Goal: Information Seeking & Learning: Understand process/instructions

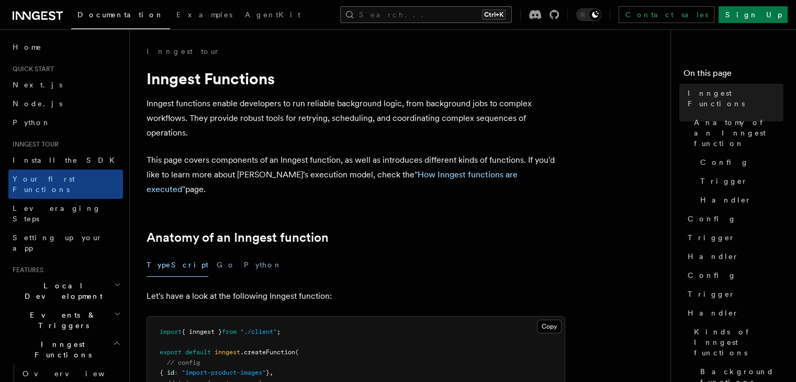
click at [498, 16] on button "Search... Ctrl+K" at bounding box center [426, 14] width 172 height 17
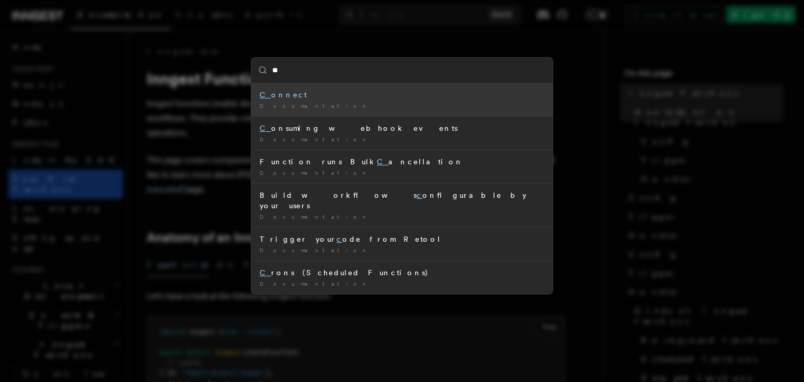
type input "***"
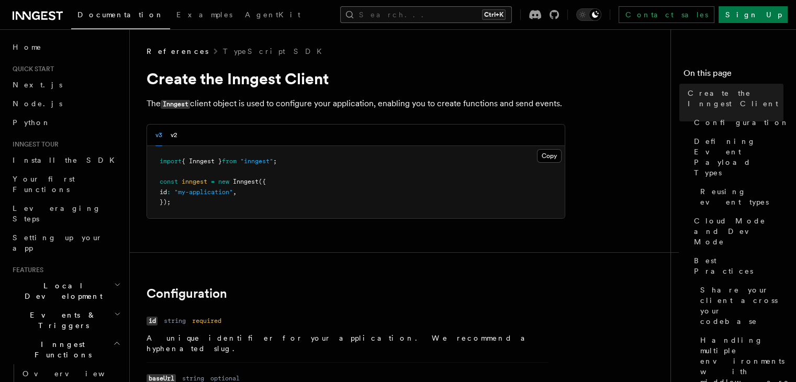
click at [438, 14] on button "Search... Ctrl+K" at bounding box center [426, 14] width 172 height 17
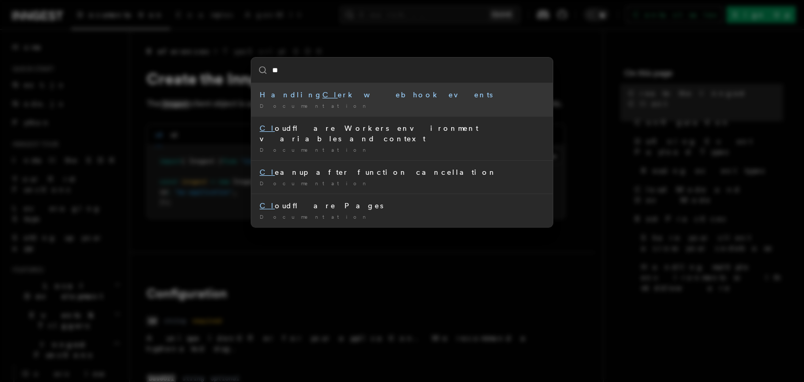
type input "*"
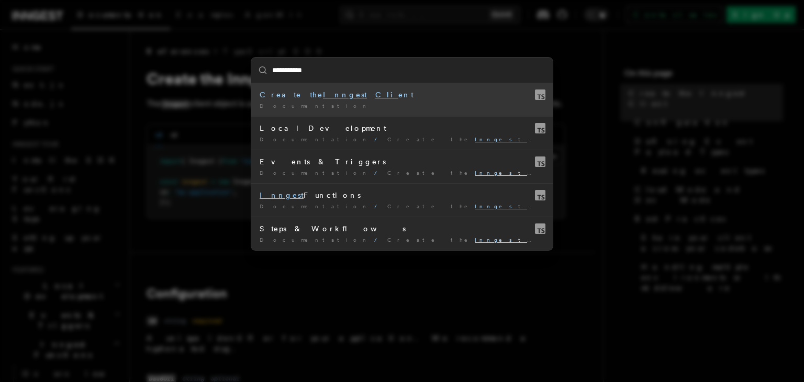
type input "**********"
click at [332, 297] on div "**********" at bounding box center [402, 191] width 804 height 382
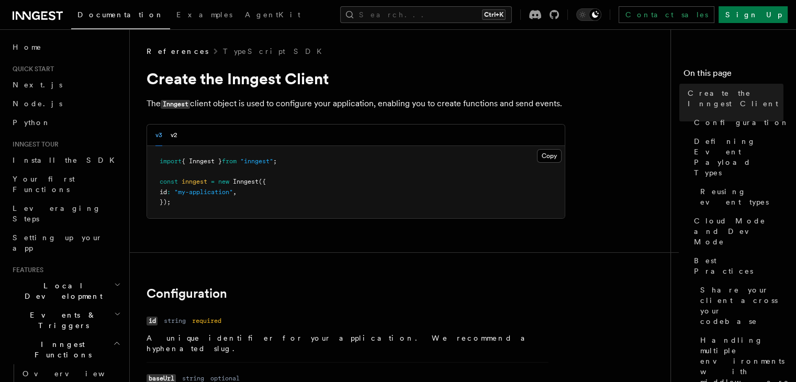
click at [129, 122] on header "Search... Documentation Examples AgentKit Home Quick start Next.js Node.js Pyth…" at bounding box center [65, 205] width 130 height 353
click at [42, 88] on link "Next.js" at bounding box center [65, 84] width 115 height 19
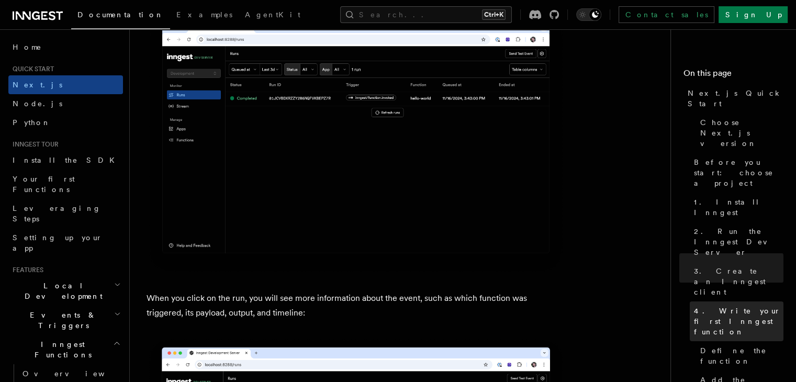
scroll to position [3664, 0]
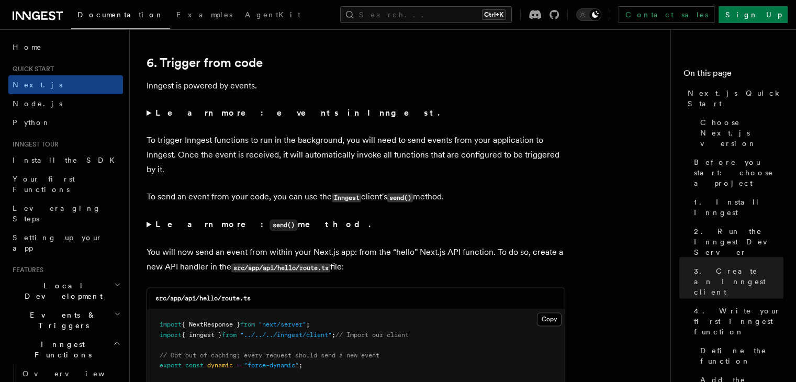
scroll to position [5292, 0]
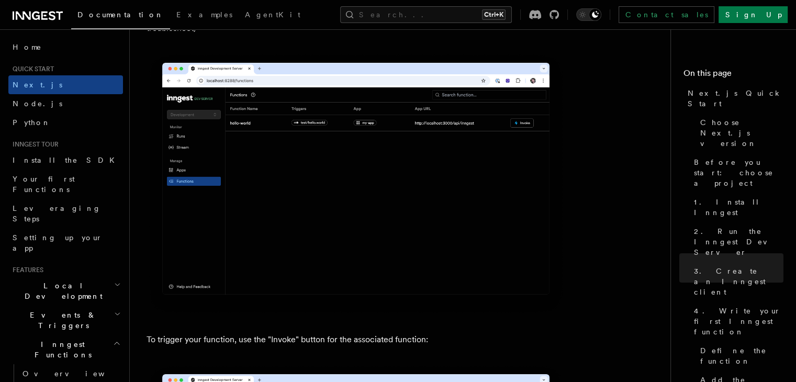
scroll to position [2420, 0]
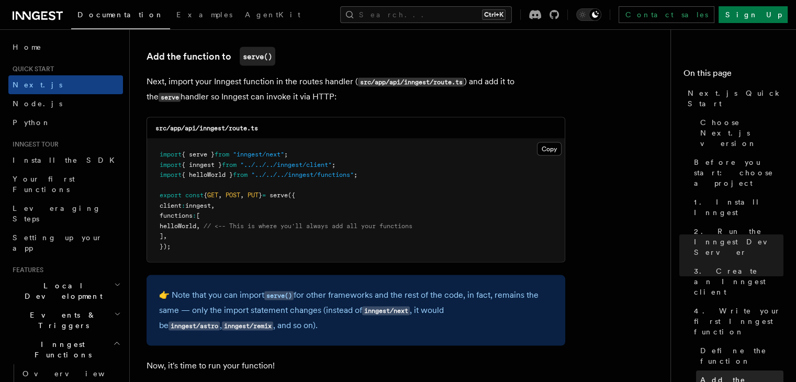
scroll to position [2060, 0]
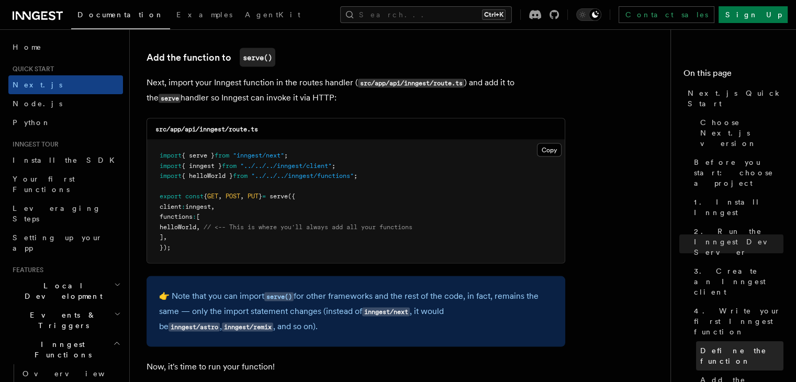
click at [700, 345] on span "Define the function" at bounding box center [741, 355] width 83 height 21
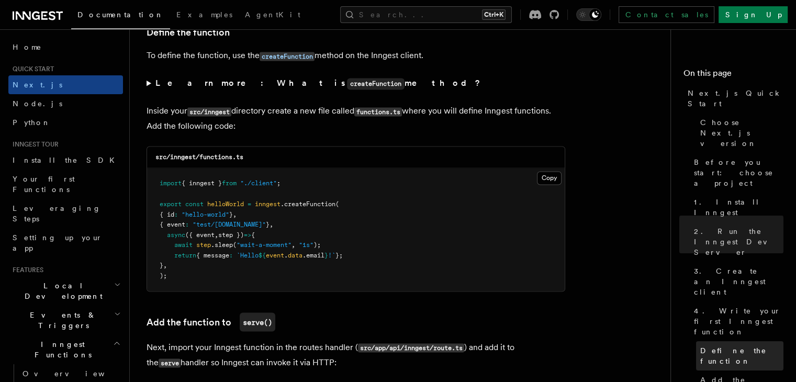
scroll to position [1771, 0]
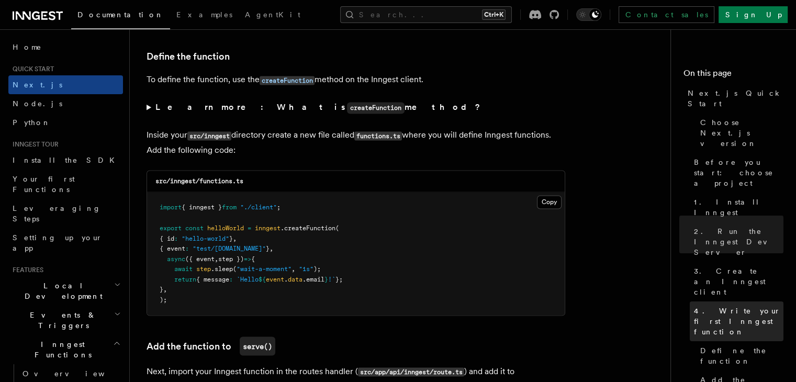
click at [690, 301] on link "4. Write your first Inngest function" at bounding box center [737, 321] width 94 height 40
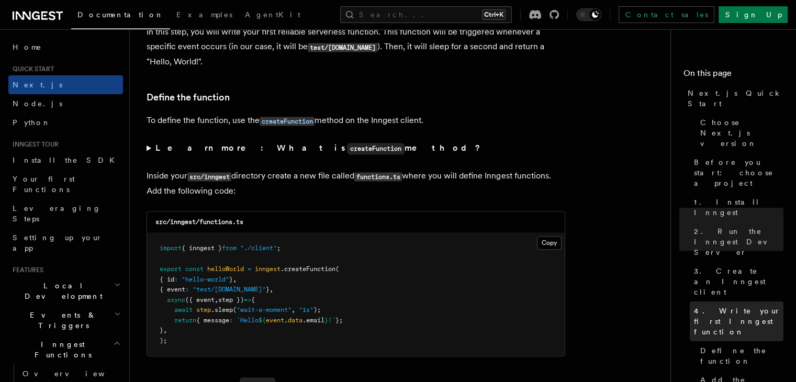
scroll to position [1683, 0]
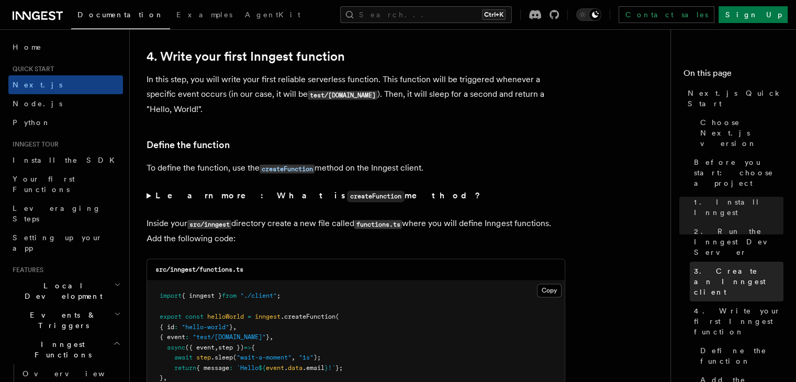
click at [694, 266] on span "3. Create an Inngest client" at bounding box center [738, 281] width 89 height 31
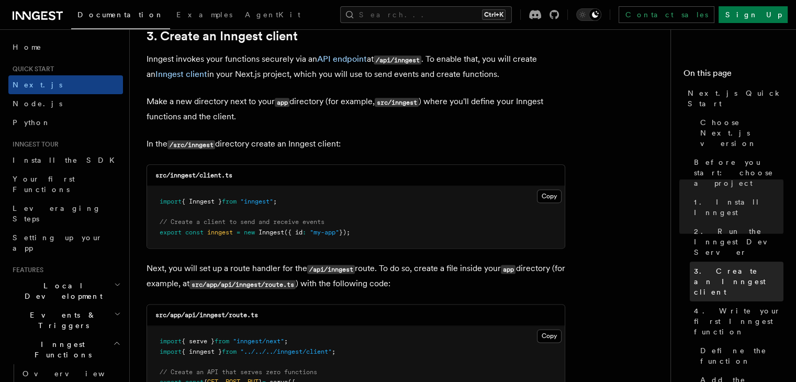
scroll to position [1227, 0]
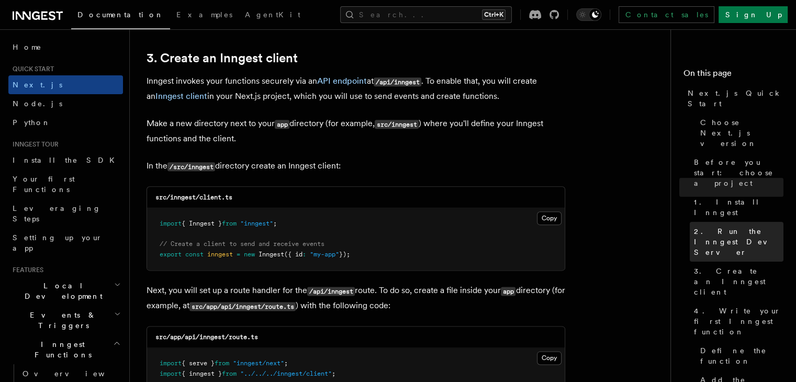
click at [694, 222] on link "2. Run the Inngest Dev Server" at bounding box center [737, 242] width 94 height 40
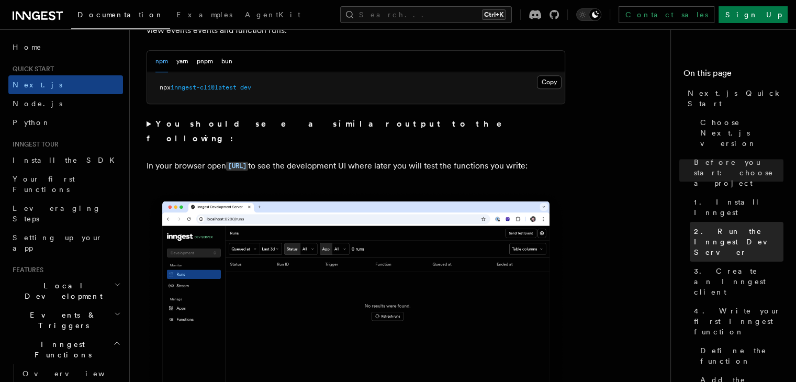
scroll to position [726, 0]
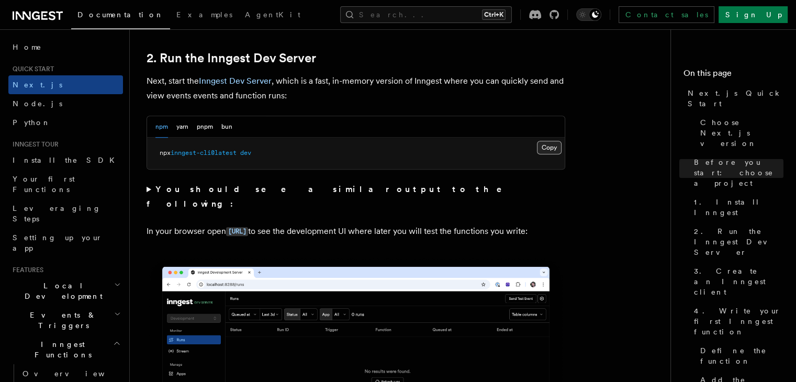
click at [546, 145] on button "Copy Copied" at bounding box center [549, 148] width 25 height 14
